Goal: Transaction & Acquisition: Purchase product/service

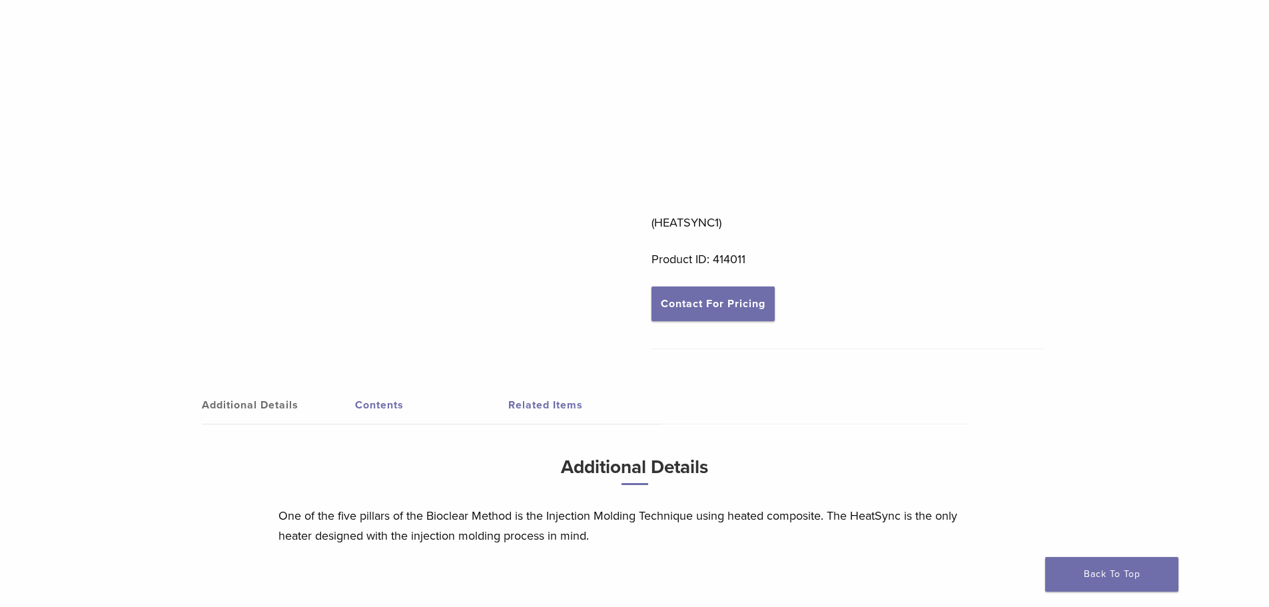
scroll to position [400, 0]
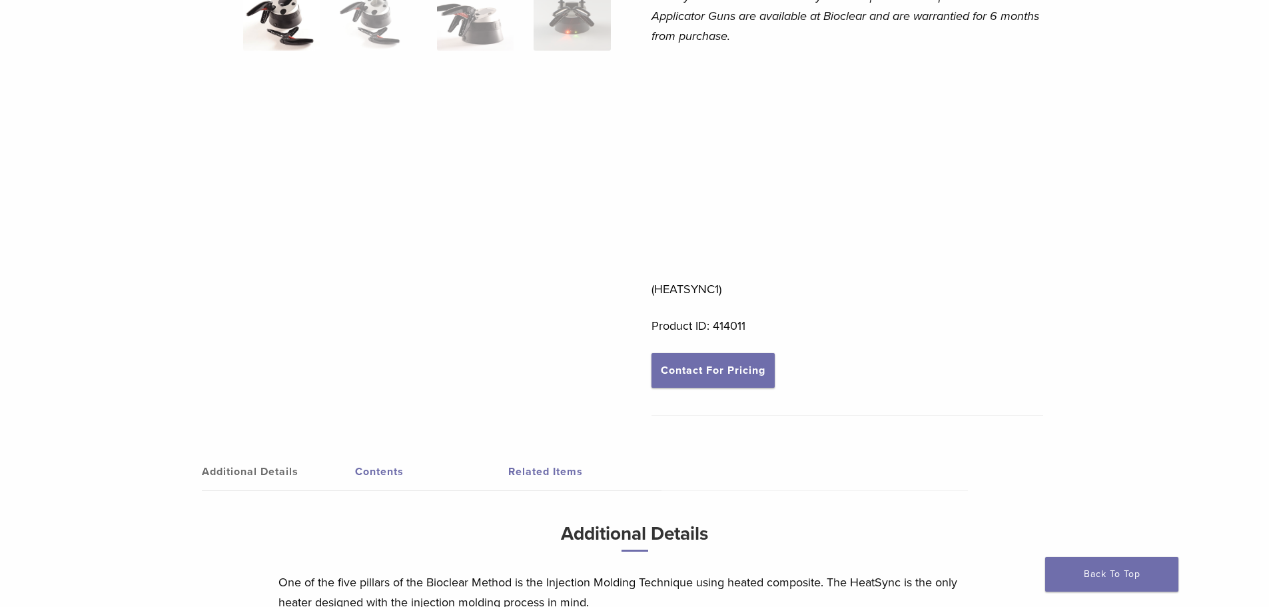
click at [385, 469] on link "Contents" at bounding box center [431, 471] width 153 height 37
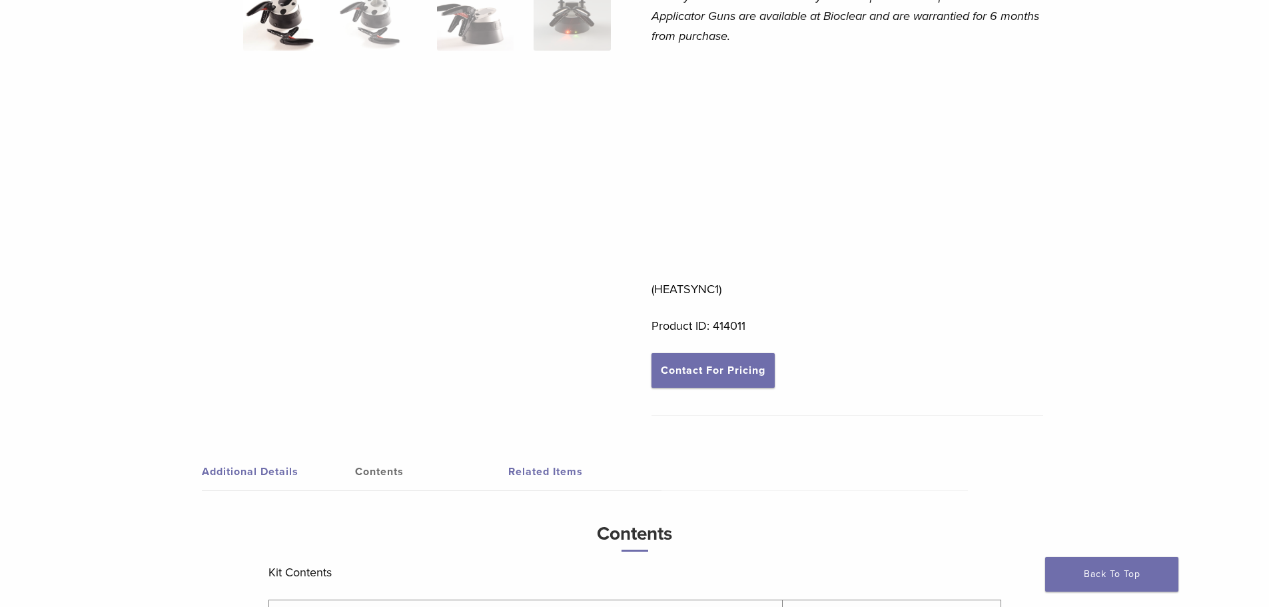
scroll to position [666, 0]
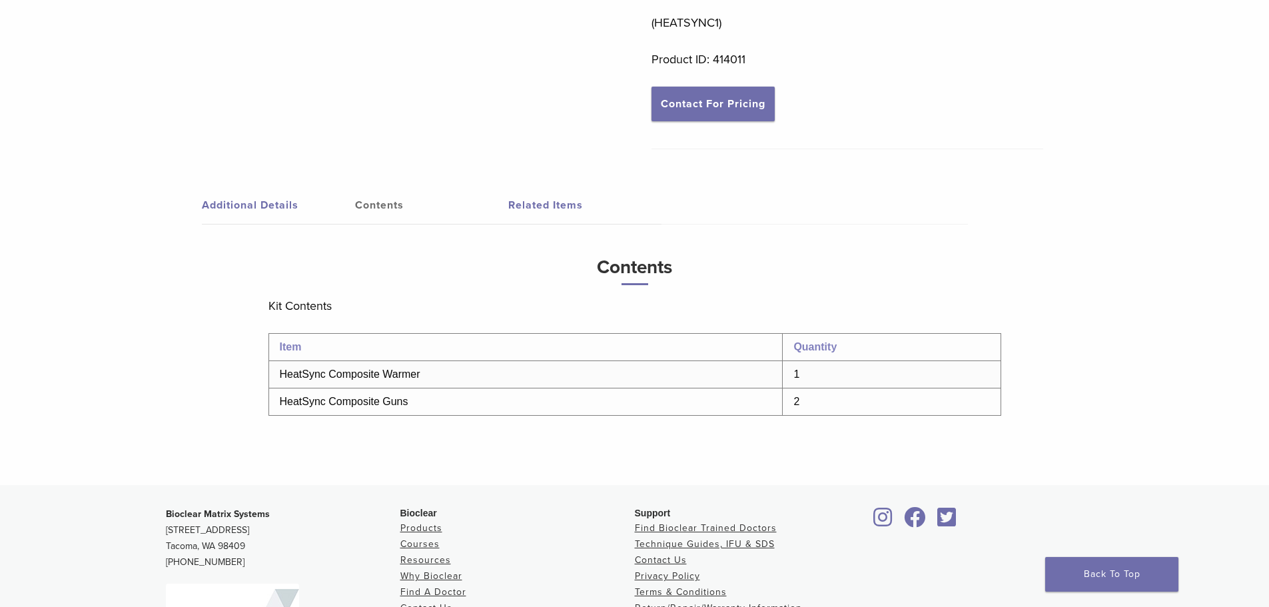
click at [370, 409] on td "HeatSync Composite Guns" at bounding box center [526, 401] width 514 height 27
click at [370, 401] on td "HeatSync Composite Guns" at bounding box center [526, 401] width 514 height 27
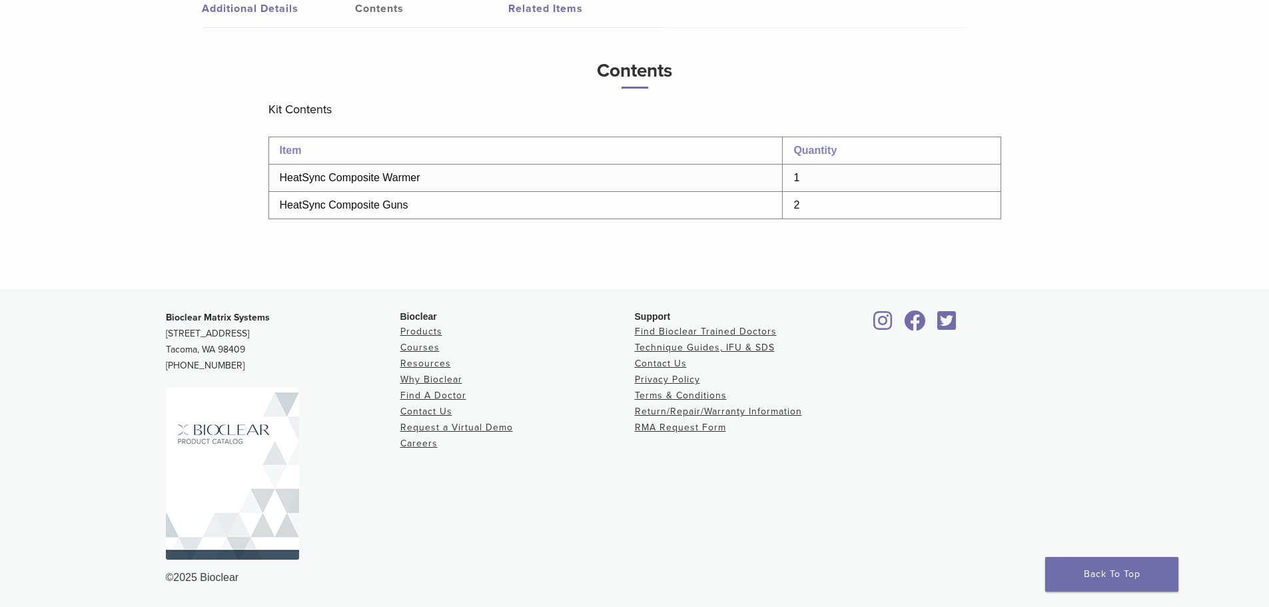
click at [412, 211] on td "HeatSync Composite Guns" at bounding box center [526, 204] width 514 height 27
drag, startPoint x: 408, startPoint y: 207, endPoint x: 278, endPoint y: 205, distance: 129.9
click at [278, 205] on td "HeatSync Composite Guns" at bounding box center [526, 204] width 514 height 27
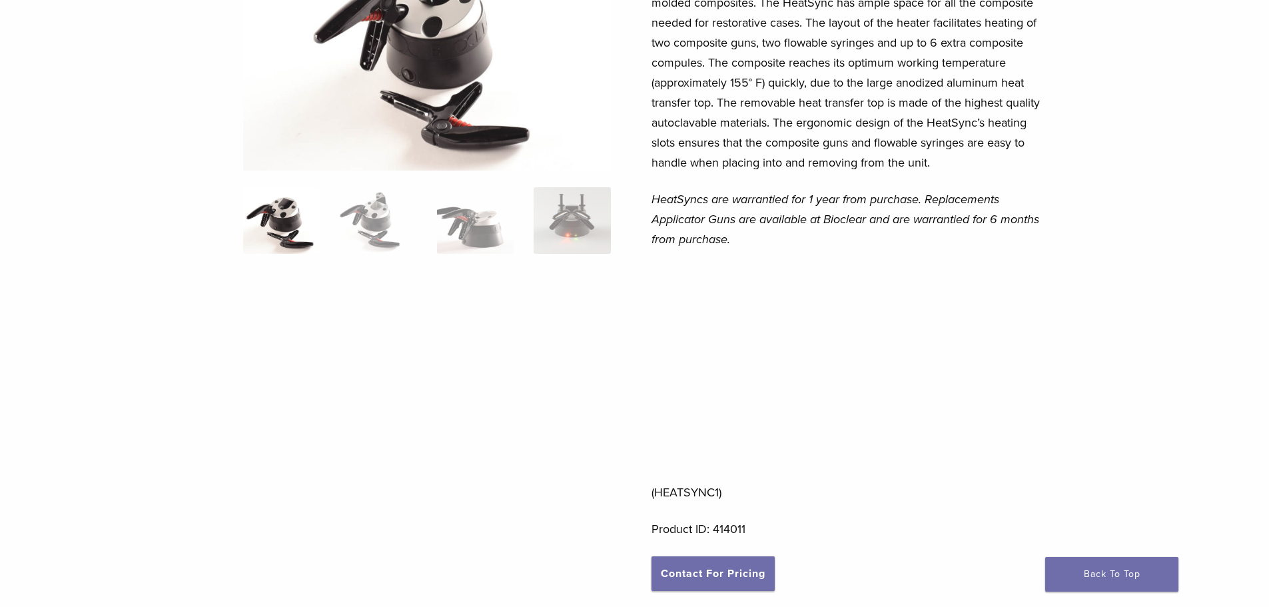
scroll to position [0, 0]
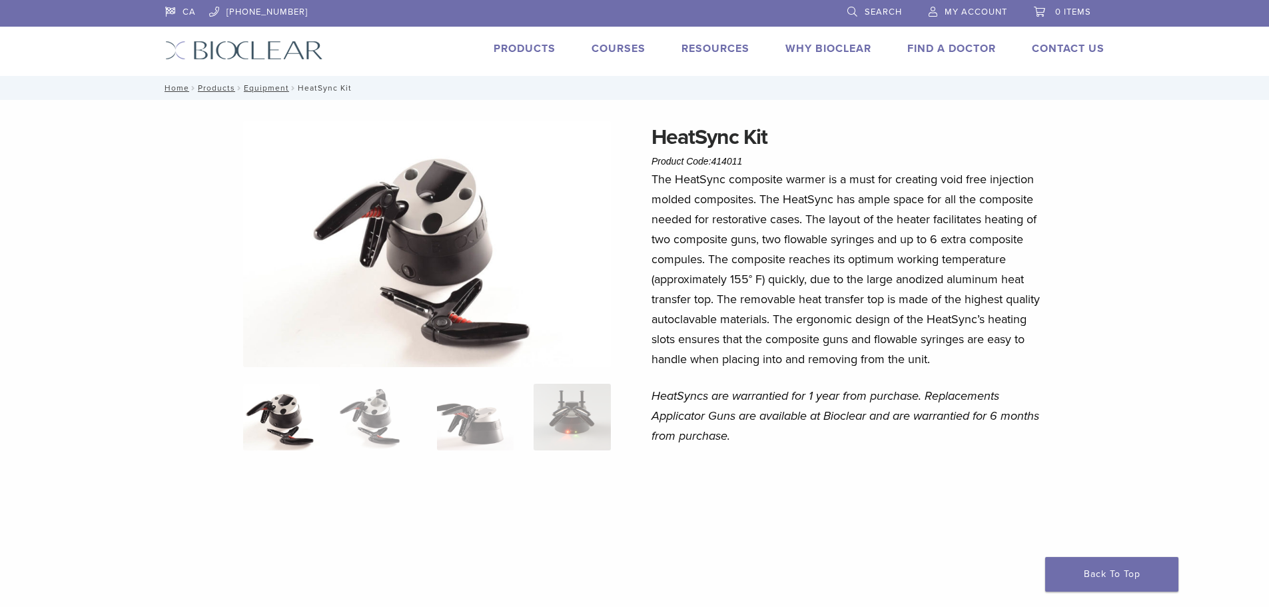
click at [847, 7] on link "Search" at bounding box center [874, 10] width 55 height 20
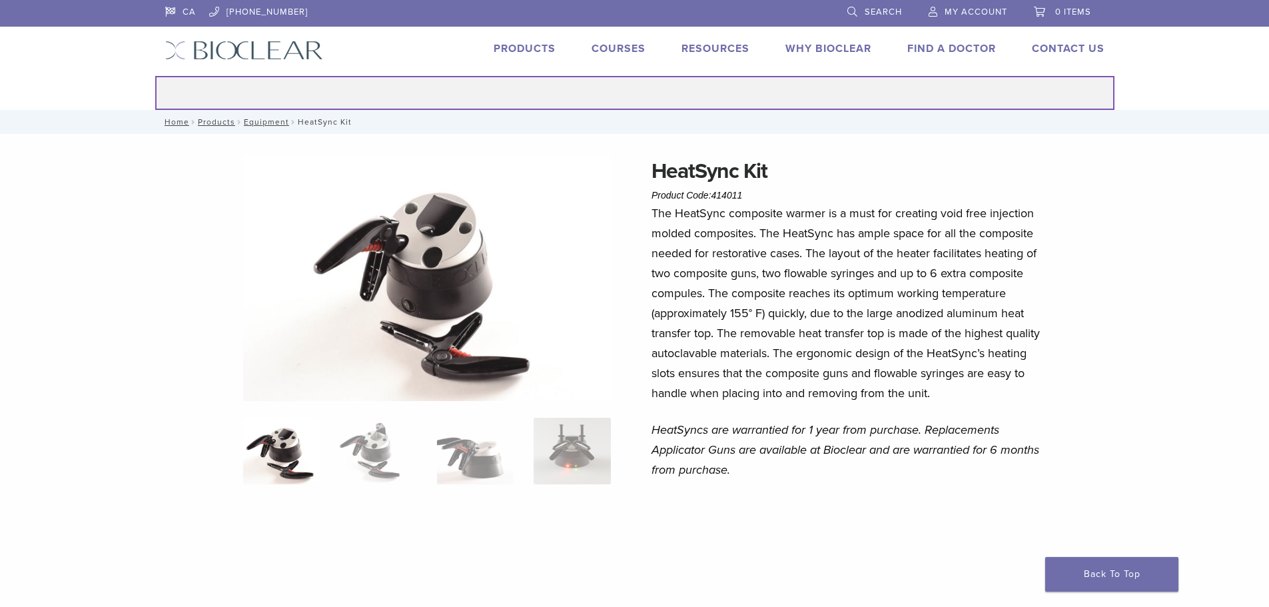
click at [447, 99] on input "Search for:" at bounding box center [634, 93] width 959 height 34
type input "**********"
click at [155, 75] on button "Search" at bounding box center [155, 75] width 1 height 1
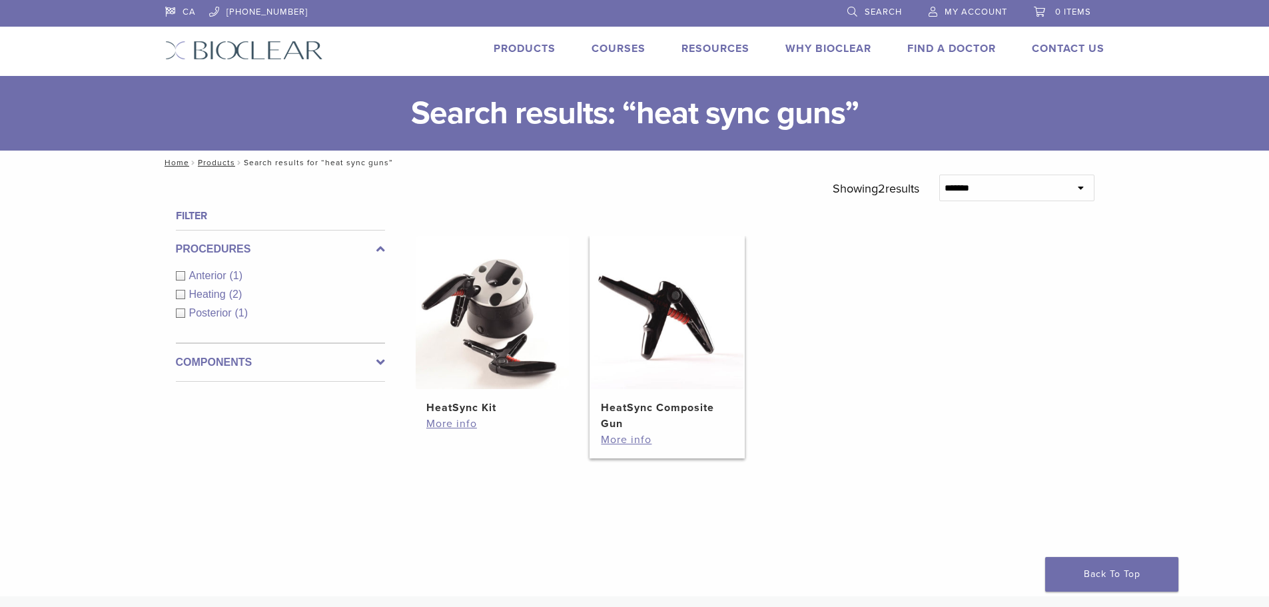
click at [673, 305] on img at bounding box center [666, 312] width 153 height 153
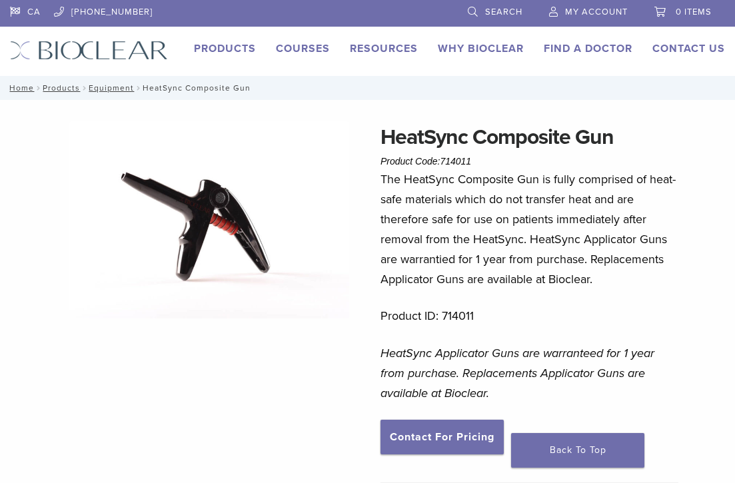
click at [7, 179] on div "HeatSync Composite Gun Product Code: 714011 $ 97.02 HeatSync Composite Gun Prod…" at bounding box center [367, 436] width 735 height 630
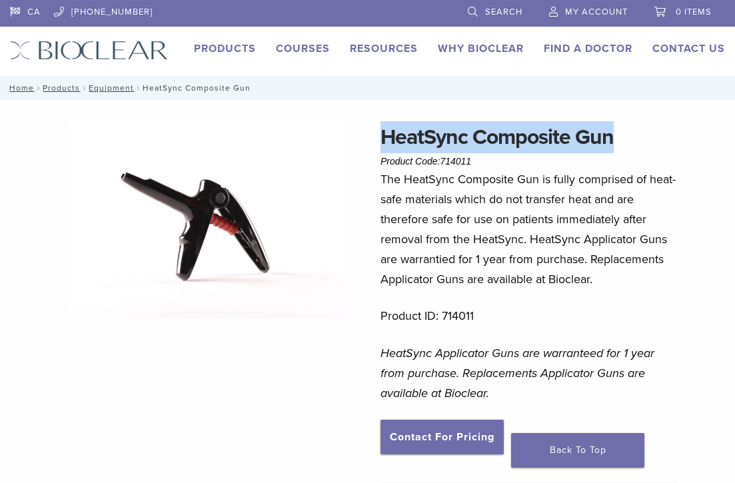
drag, startPoint x: 381, startPoint y: 135, endPoint x: 610, endPoint y: 149, distance: 229.6
click at [610, 149] on h1 "HeatSync Composite Gun" at bounding box center [529, 137] width 298 height 32
